Goal: Purchase product/service

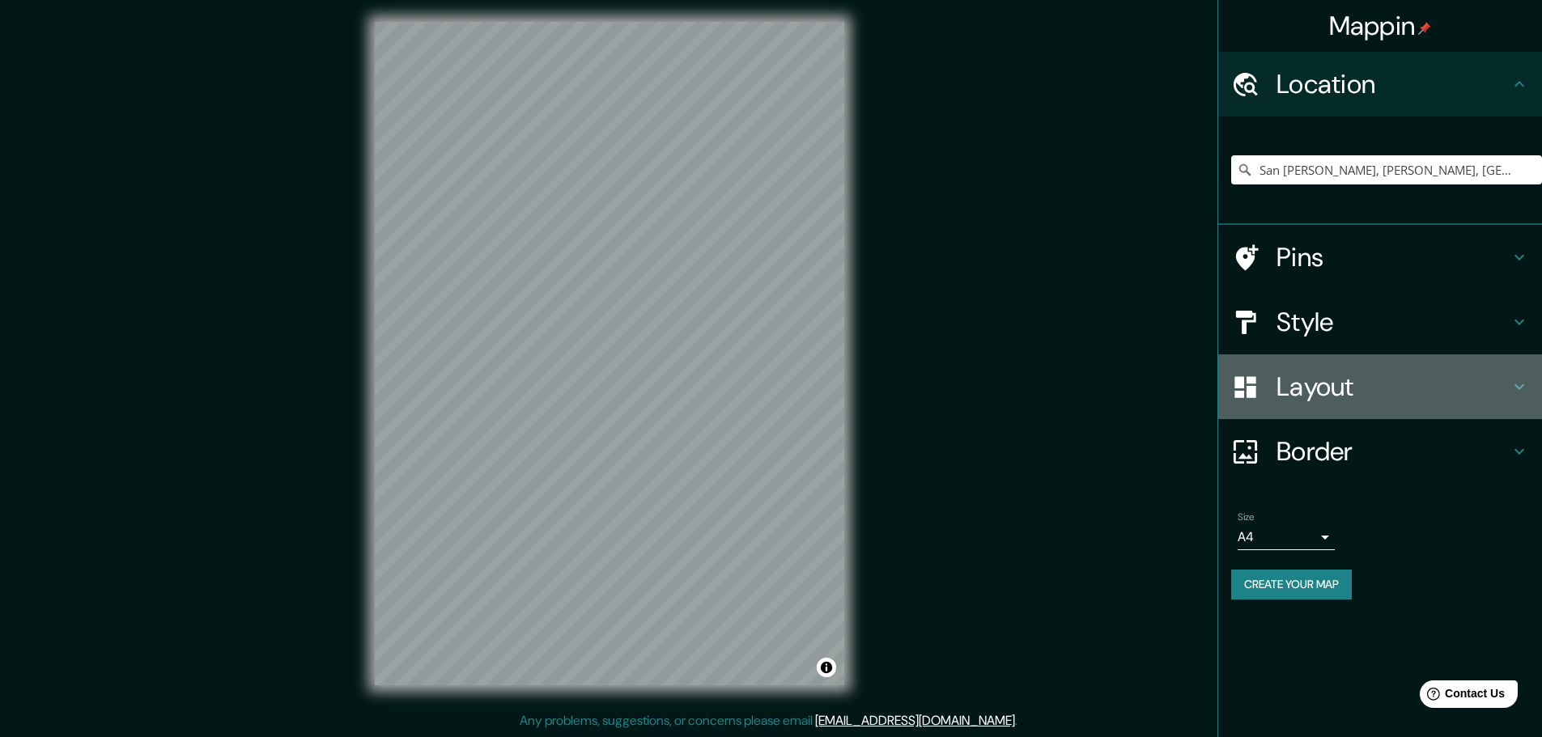
click at [1351, 386] on h4 "Layout" at bounding box center [1393, 387] width 233 height 32
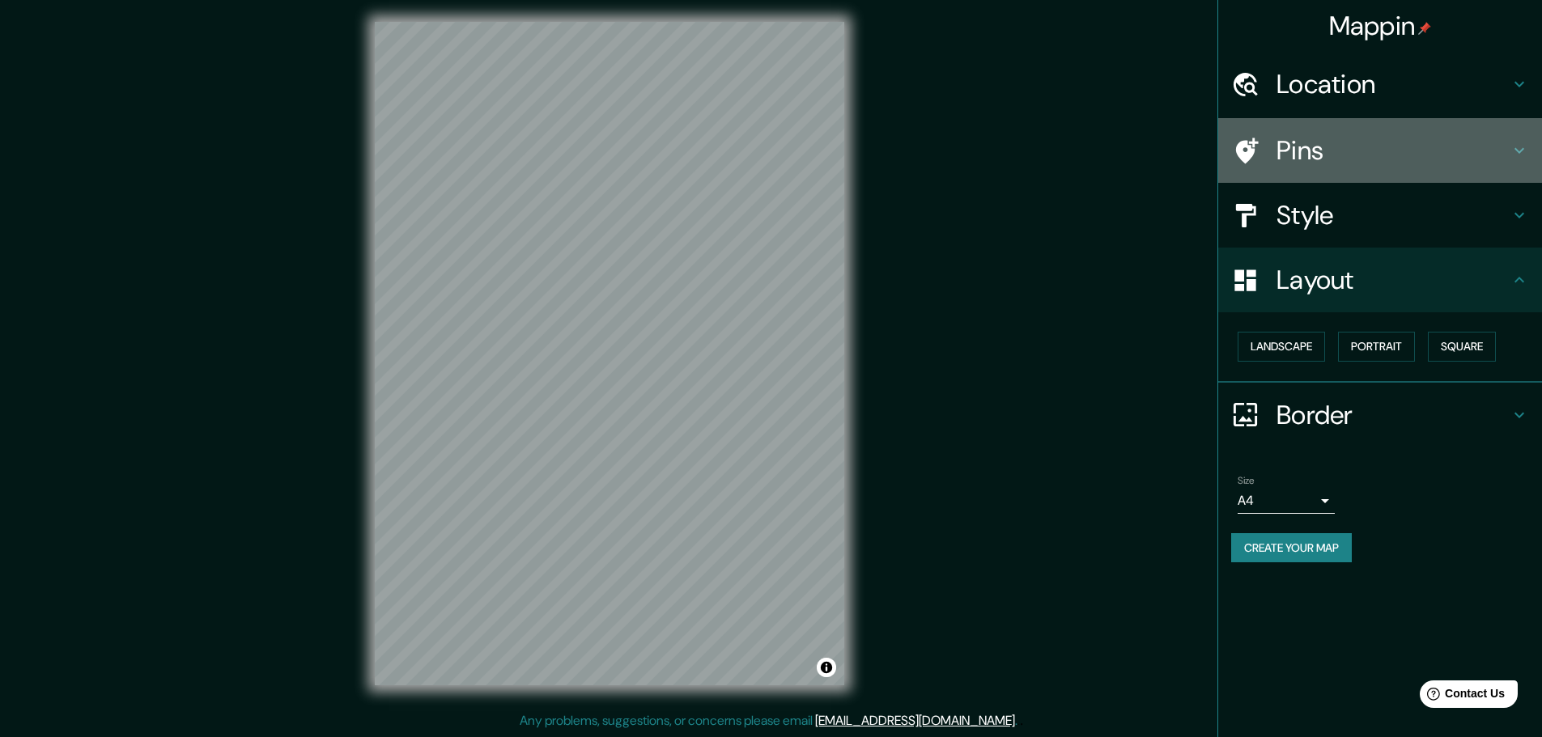
click at [1311, 170] on div "Pins" at bounding box center [1380, 150] width 324 height 65
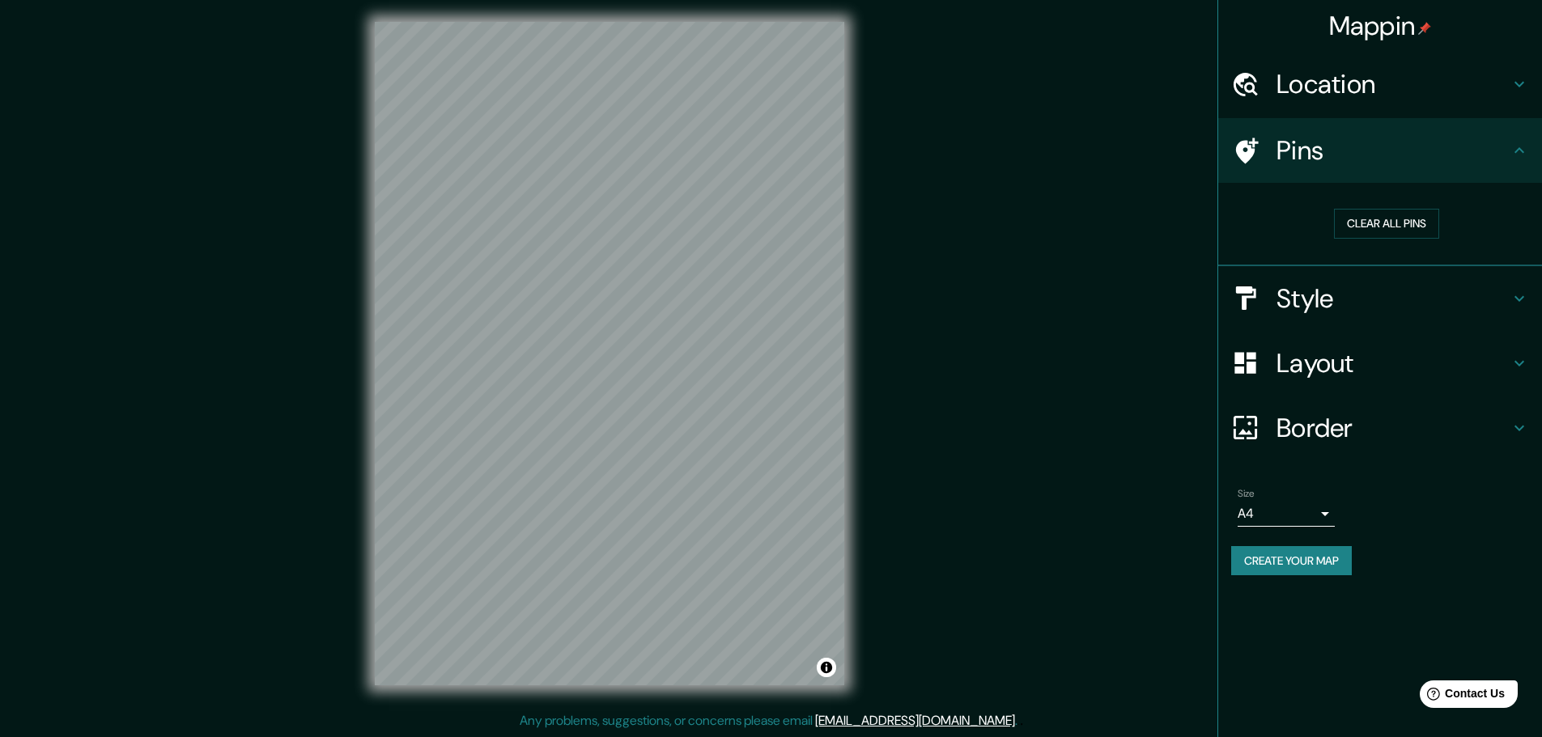
click at [1311, 292] on h4 "Style" at bounding box center [1393, 299] width 233 height 32
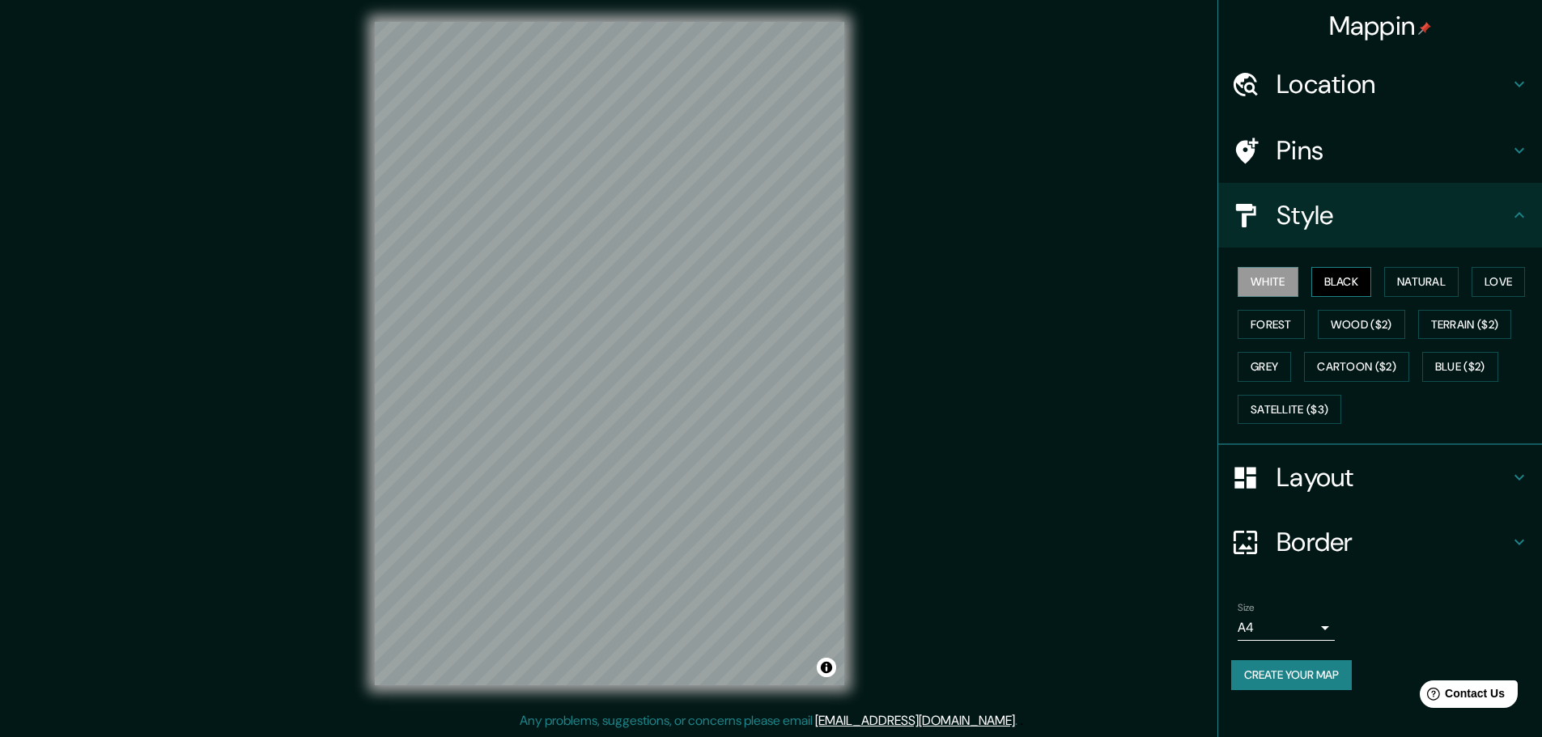
drag, startPoint x: 1355, startPoint y: 261, endPoint x: 1348, endPoint y: 267, distance: 9.2
click at [1353, 261] on div "White Black Natural Love Forest Wood ($2) Terrain ($2) Grey Cartoon ($2) Blue (…" at bounding box center [1386, 346] width 311 height 170
click at [1343, 278] on button "Black" at bounding box center [1341, 282] width 61 height 30
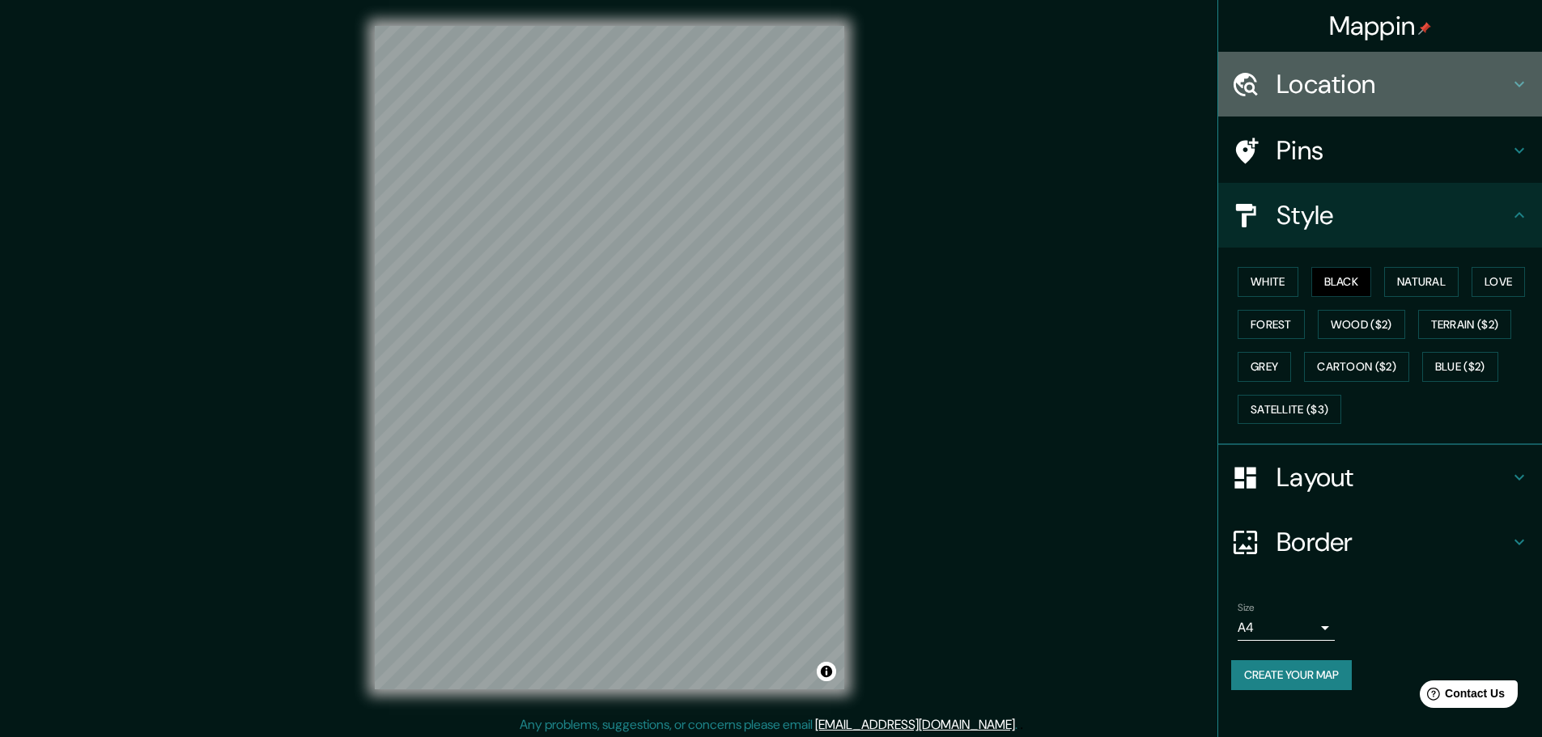
click at [1332, 84] on h4 "Location" at bounding box center [1393, 84] width 233 height 32
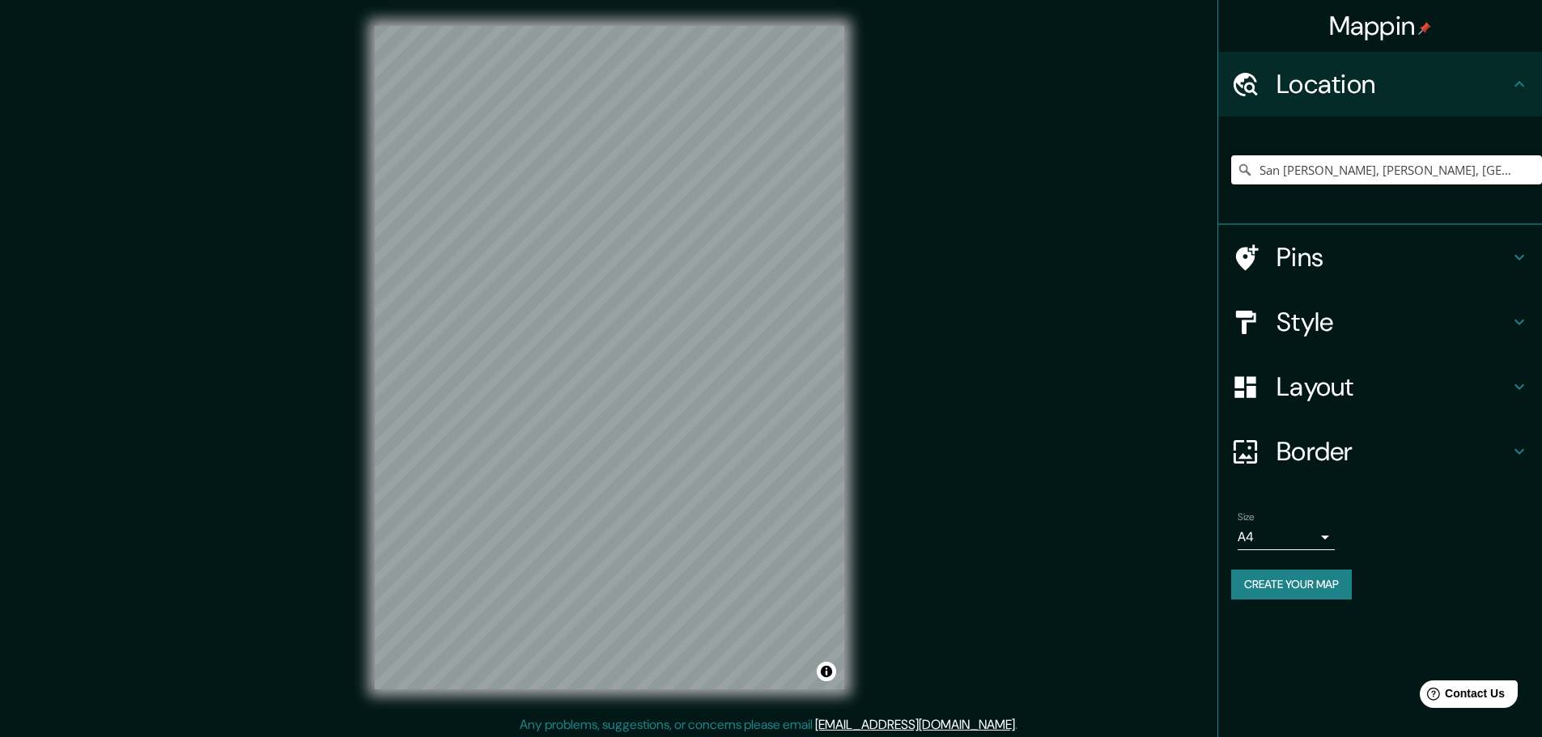
click at [1340, 168] on input "San [PERSON_NAME], [PERSON_NAME], [GEOGRAPHIC_DATA]" at bounding box center [1386, 169] width 311 height 29
click at [1247, 175] on icon at bounding box center [1245, 170] width 16 height 16
click at [1247, 169] on icon at bounding box center [1244, 169] width 11 height 11
drag, startPoint x: 1259, startPoint y: 167, endPoint x: 1503, endPoint y: 160, distance: 244.6
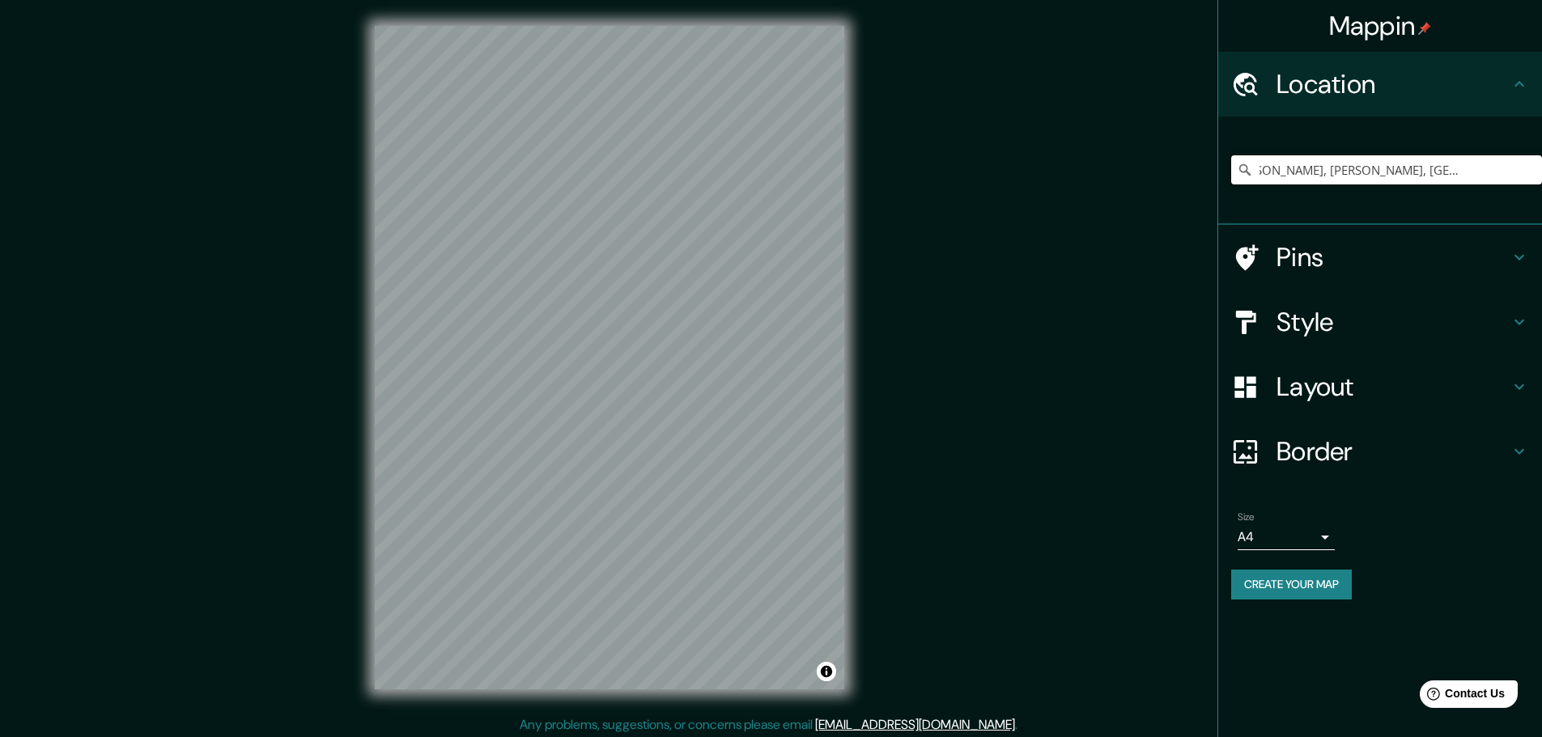
click at [1538, 159] on input "San [PERSON_NAME], [PERSON_NAME], [GEOGRAPHIC_DATA]" at bounding box center [1386, 169] width 311 height 29
paste input "San [PERSON_NAME], [PERSON_NAME], [GEOGRAPHIC_DATA]"
type input "San [PERSON_NAME], [PERSON_NAME], [GEOGRAPHIC_DATA]"
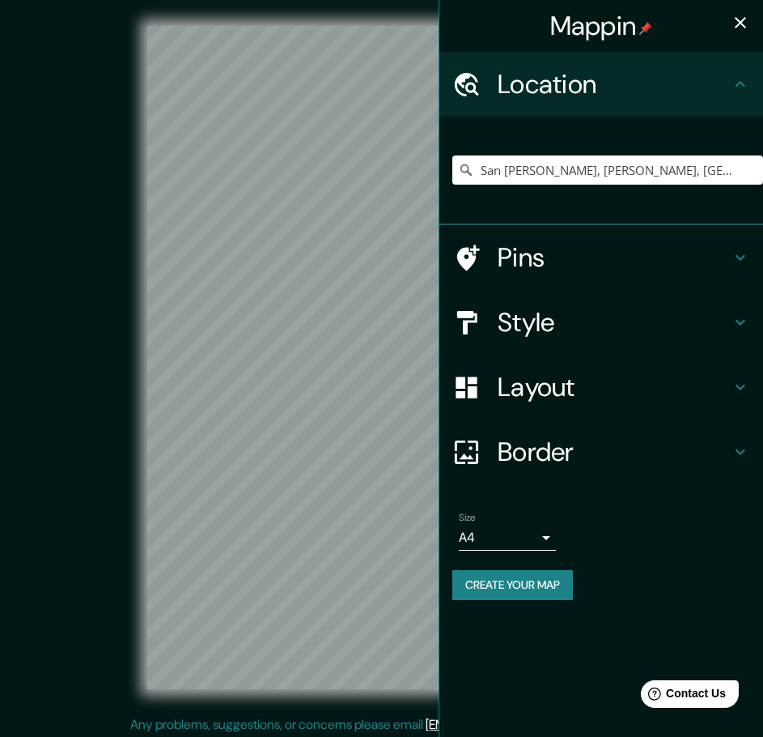
drag, startPoint x: 739, startPoint y: 22, endPoint x: 731, endPoint y: 25, distance: 8.7
click at [740, 22] on icon "button" at bounding box center [740, 22] width 11 height 11
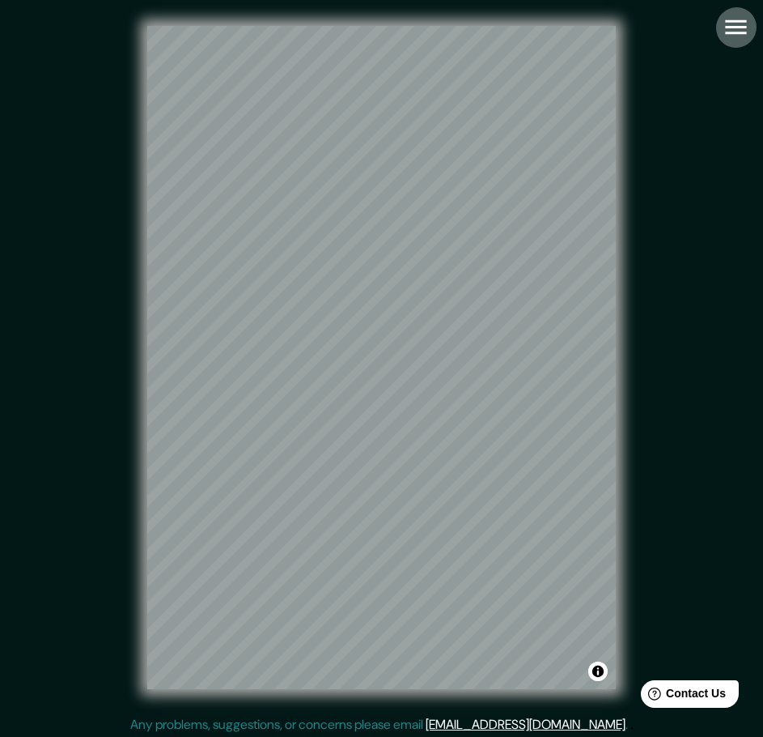
click at [730, 36] on icon "button" at bounding box center [736, 27] width 28 height 28
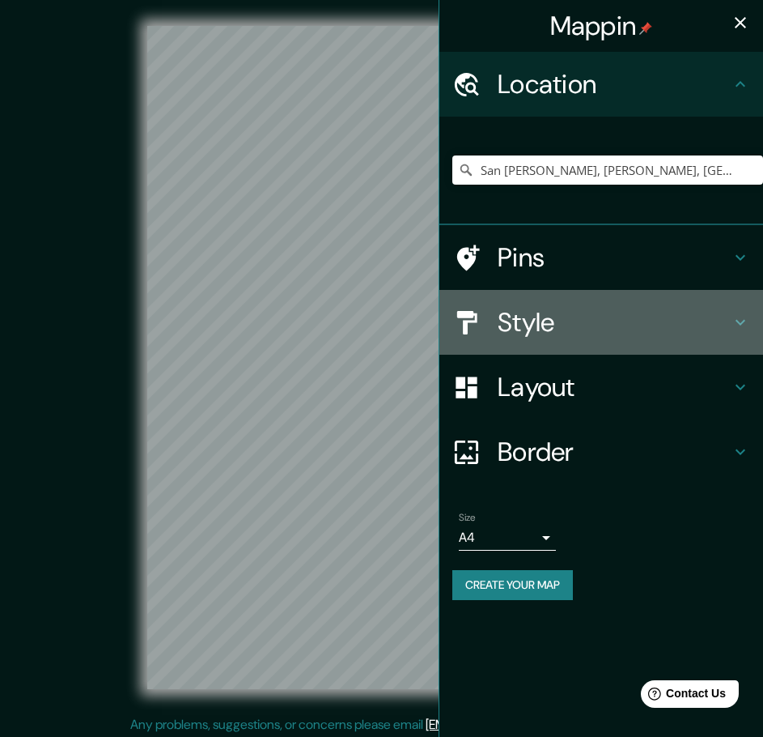
click at [593, 329] on h4 "Style" at bounding box center [614, 322] width 233 height 32
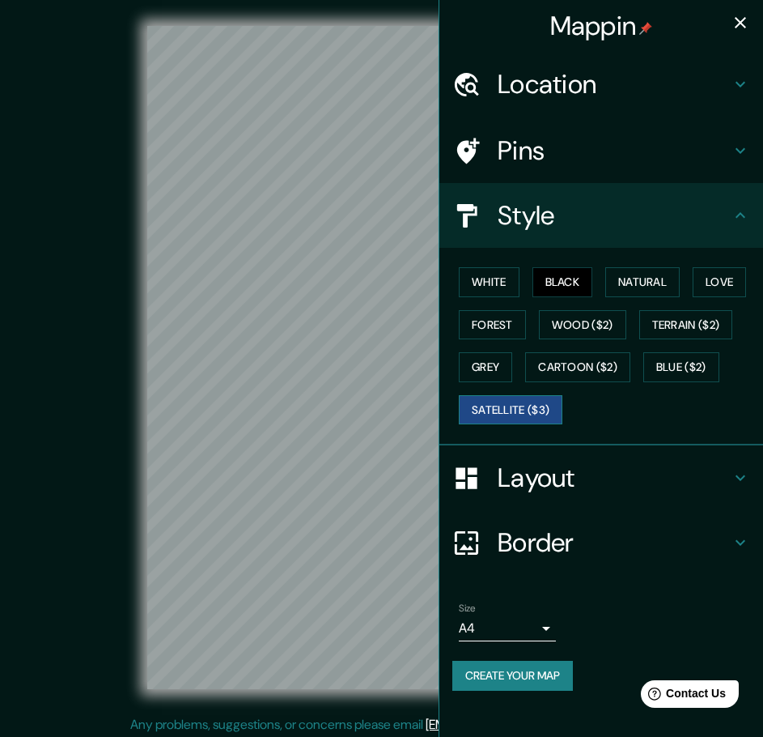
click at [532, 395] on div "White Black Natural Love Forest Wood ($2) Terrain ($2) Grey Cartoon ($2) Blue (…" at bounding box center [608, 346] width 311 height 170
click at [532, 399] on button "Satellite ($3)" at bounding box center [511, 410] width 104 height 30
click at [138, 410] on div "© Mapbox © OpenStreetMap Improve this map © Maxar" at bounding box center [381, 357] width 687 height 663
click at [552, 276] on button "Black" at bounding box center [563, 282] width 61 height 30
click at [747, 22] on icon "button" at bounding box center [740, 22] width 19 height 19
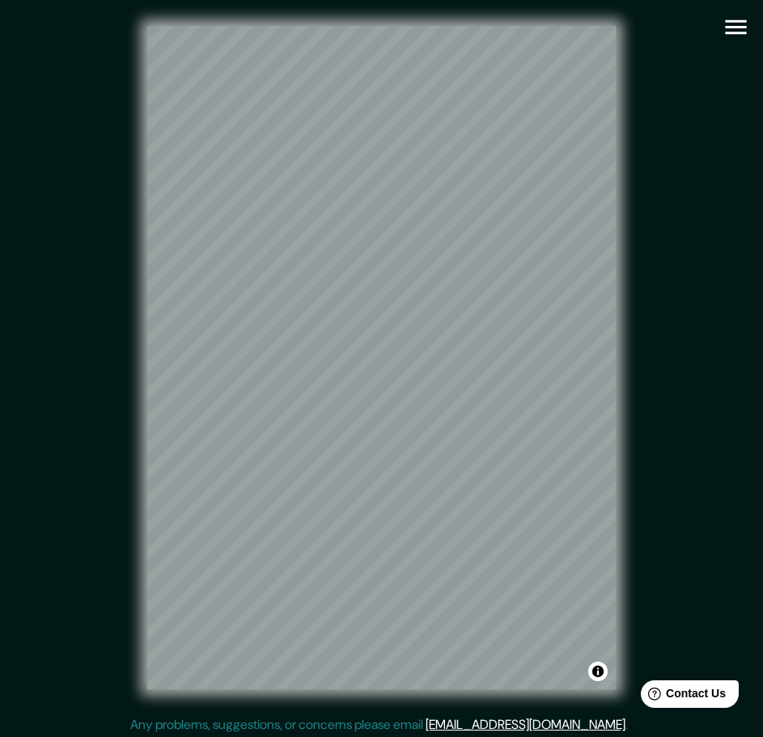
scroll to position [4, 0]
